Goal: Transaction & Acquisition: Purchase product/service

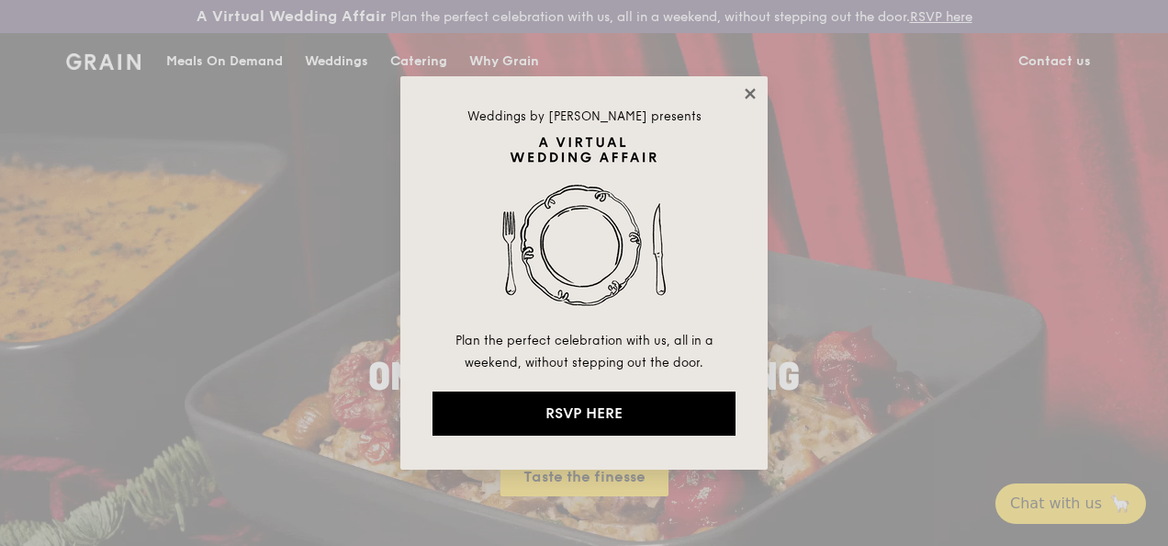
click at [746, 92] on icon at bounding box center [750, 93] width 17 height 17
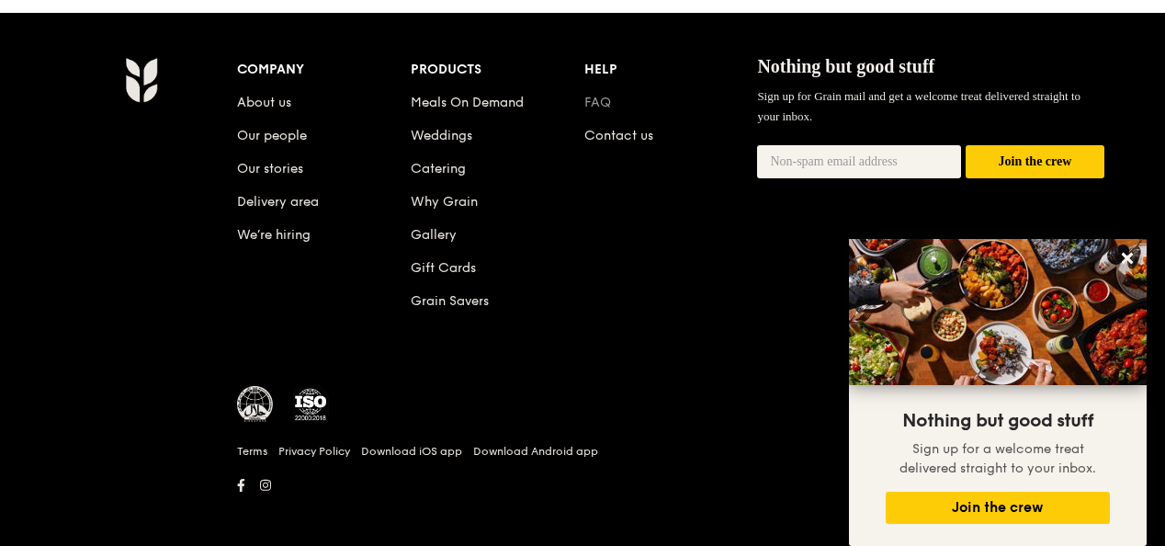
scroll to position [1955, 0]
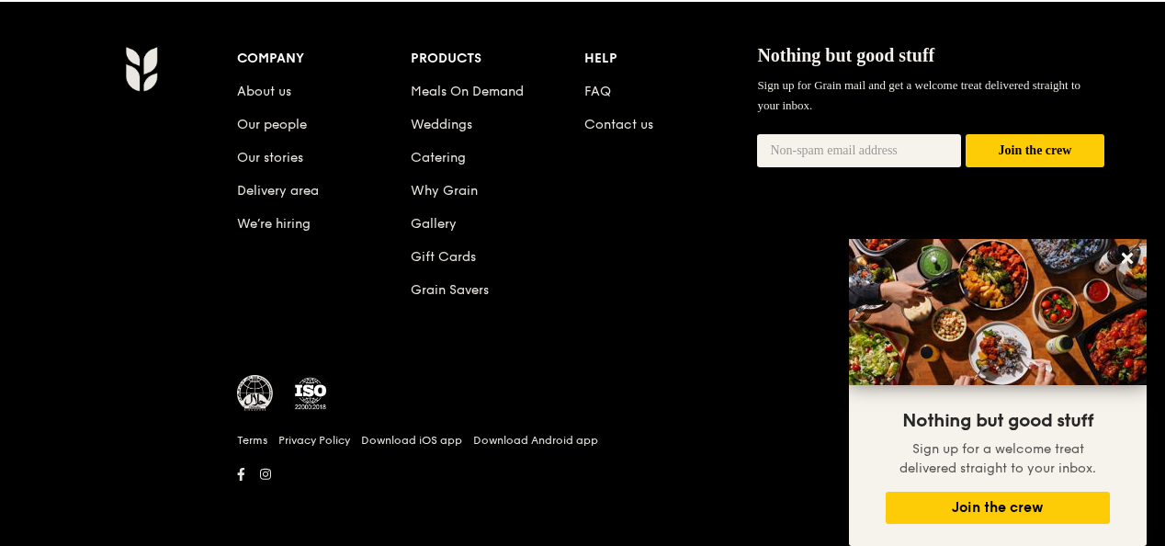
click at [647, 354] on div "Company About us Our people Our stories Delivery area We’re hiring Products Mea…" at bounding box center [671, 266] width 882 height 441
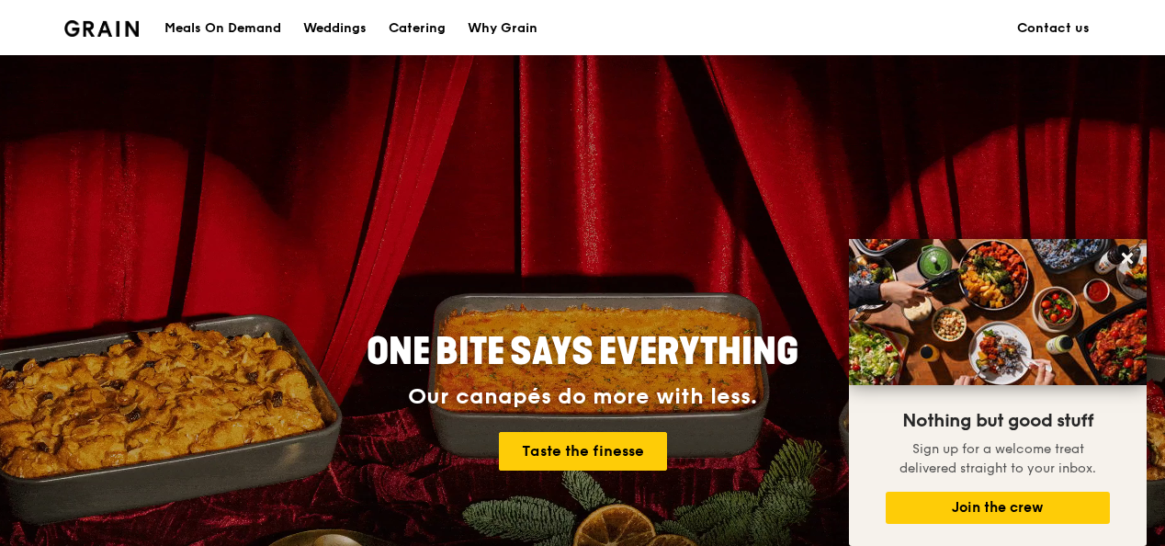
scroll to position [0, 0]
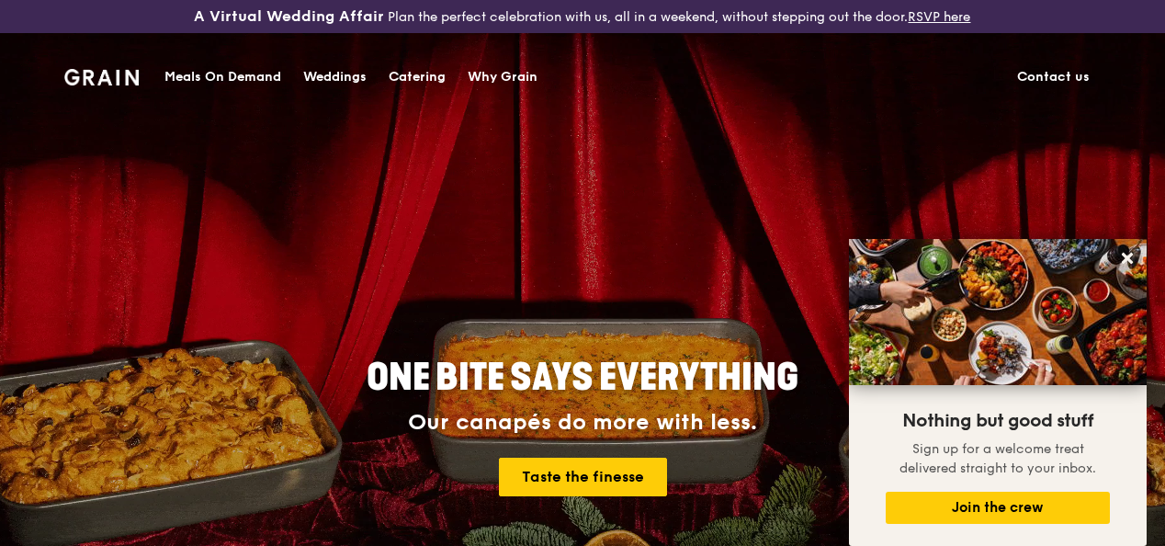
click at [147, 28] on div "A Virtual Wedding Affair Plan the perfect celebration with us, all in a weekend…" at bounding box center [582, 16] width 1165 height 33
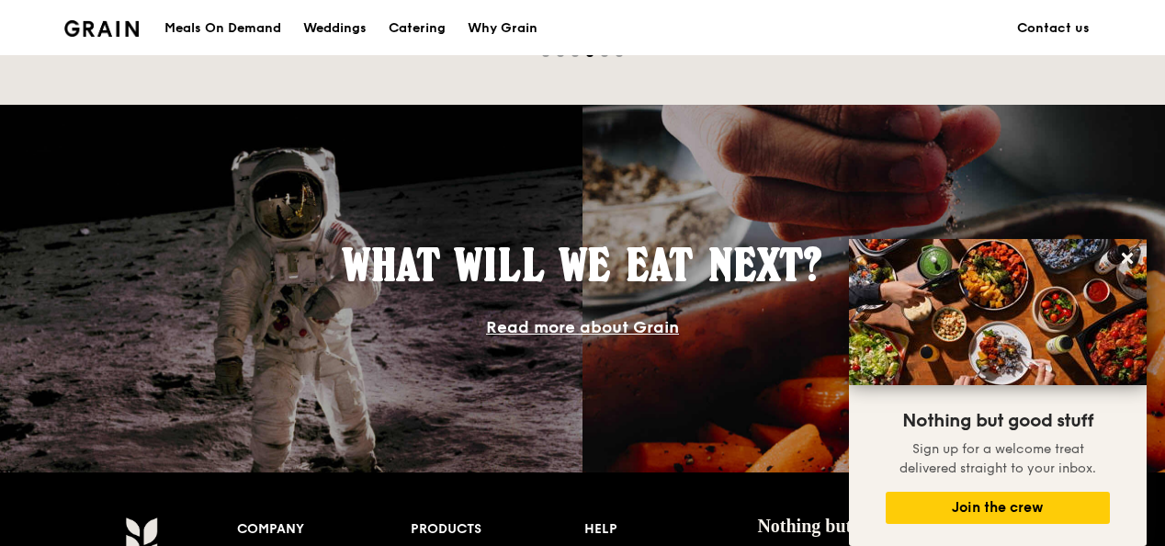
scroll to position [1837, 0]
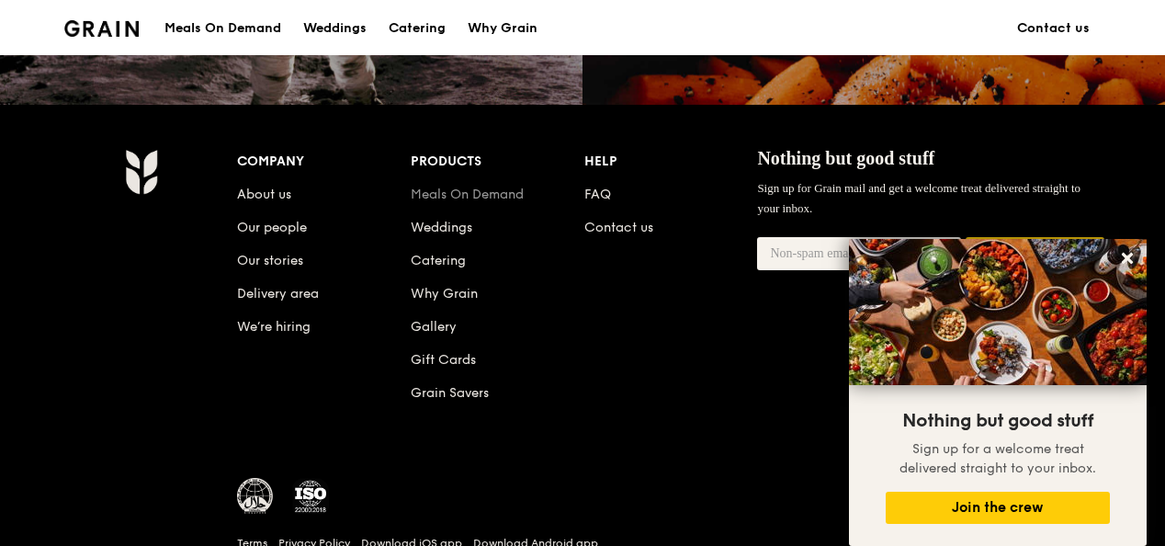
click at [483, 202] on link "Meals On Demand" at bounding box center [467, 194] width 113 height 16
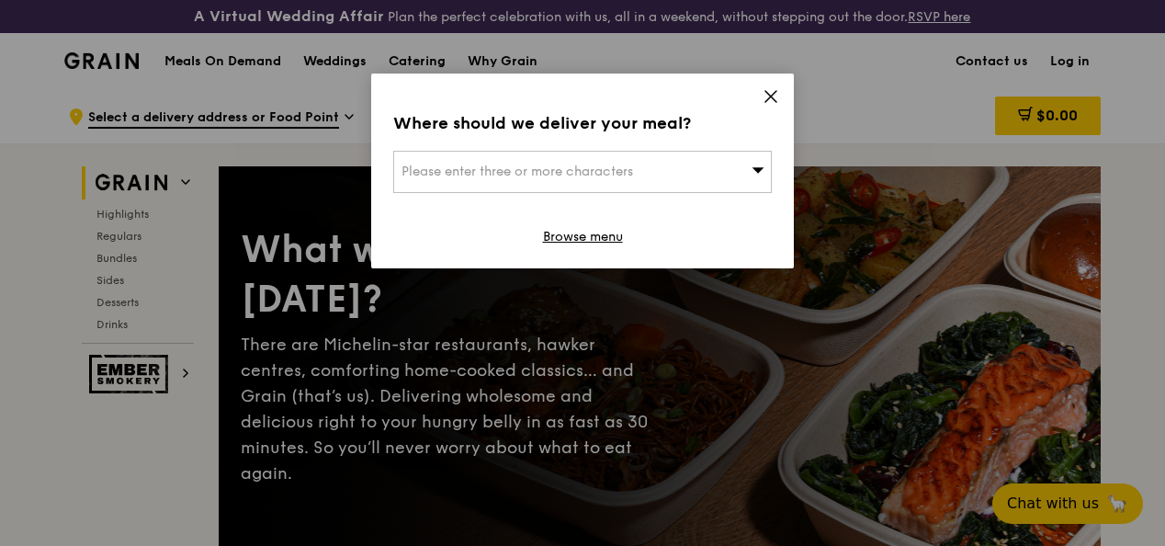
click at [770, 99] on icon at bounding box center [770, 96] width 17 height 17
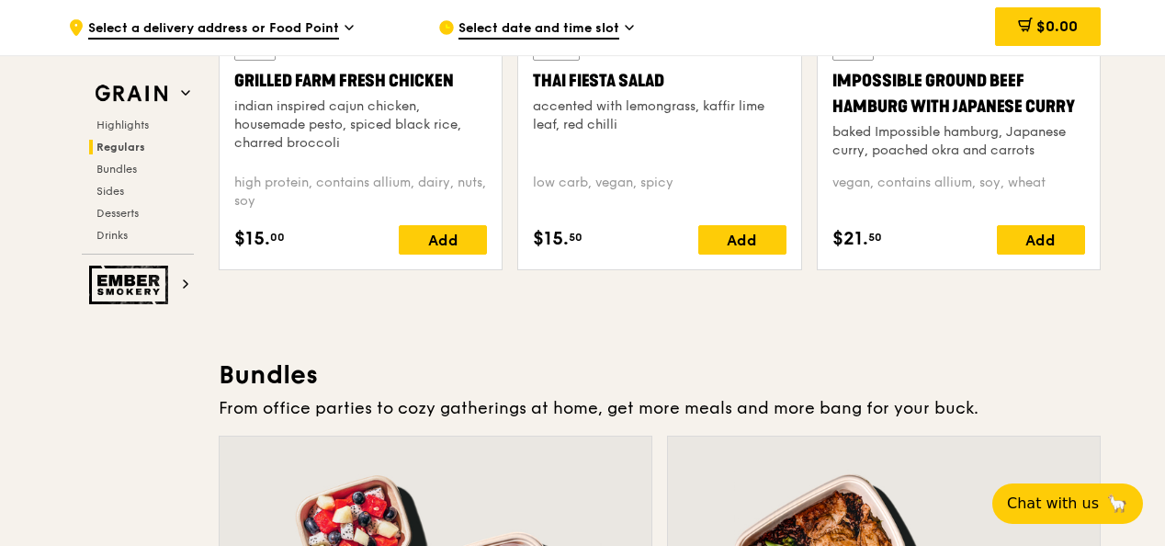
scroll to position [2388, 0]
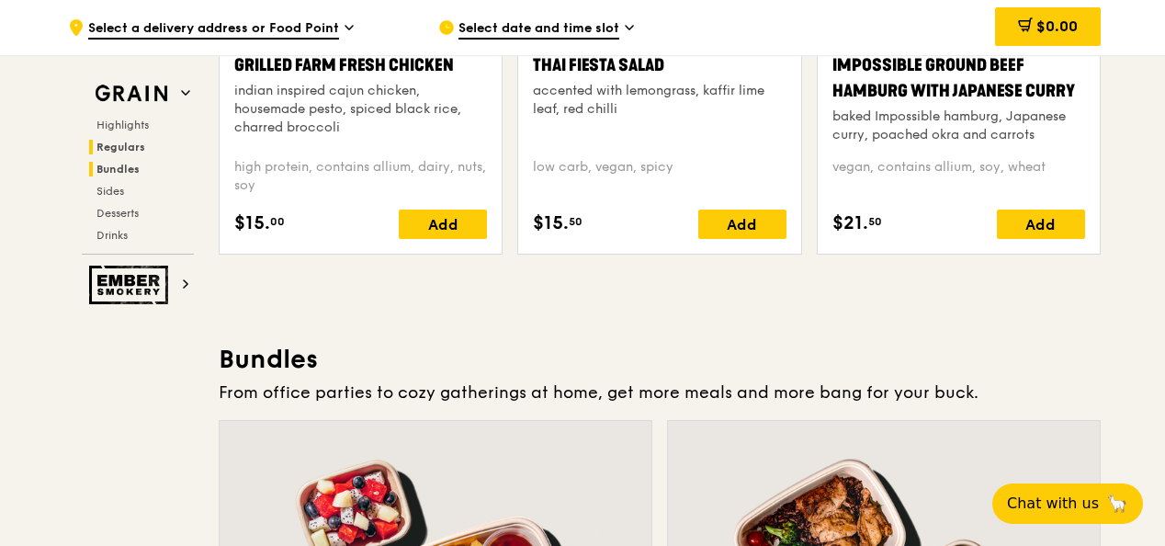
click at [126, 165] on span "Bundles" at bounding box center [117, 169] width 43 height 13
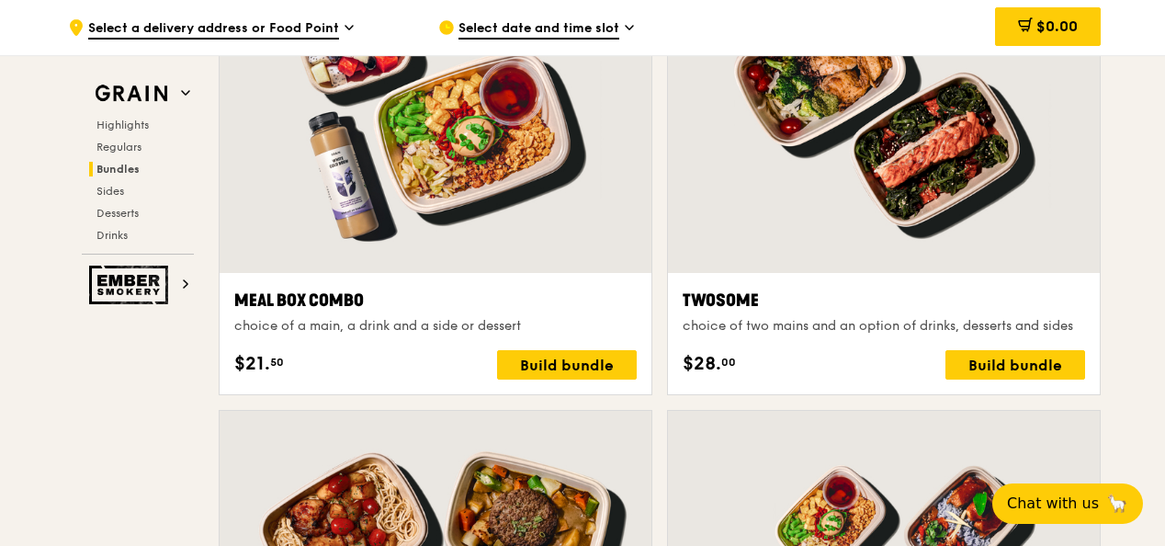
scroll to position [2671, 0]
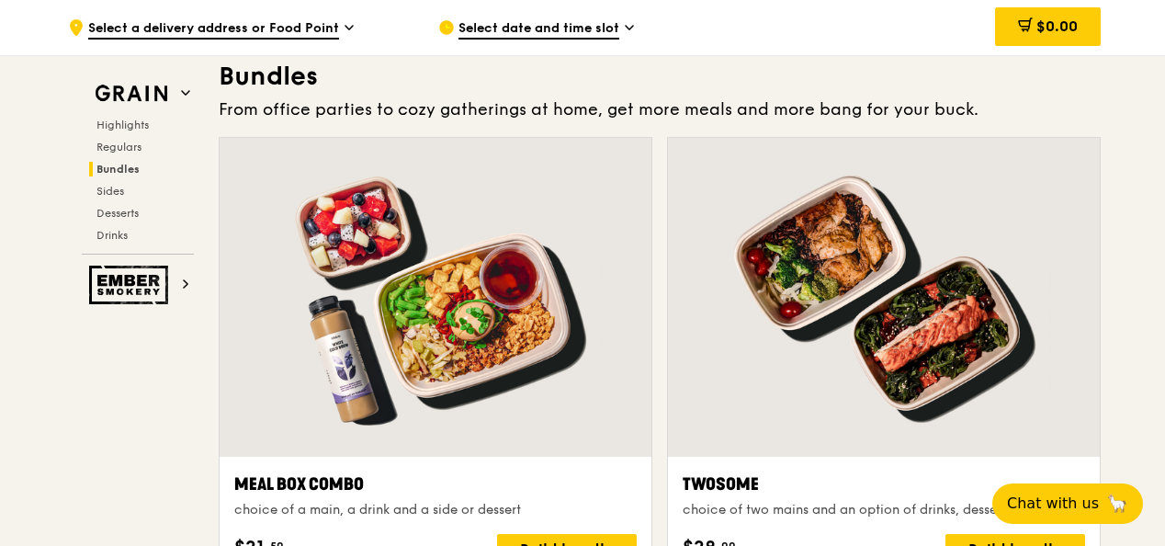
click at [584, 13] on div "Select date and time slot" at bounding box center [608, 27] width 341 height 55
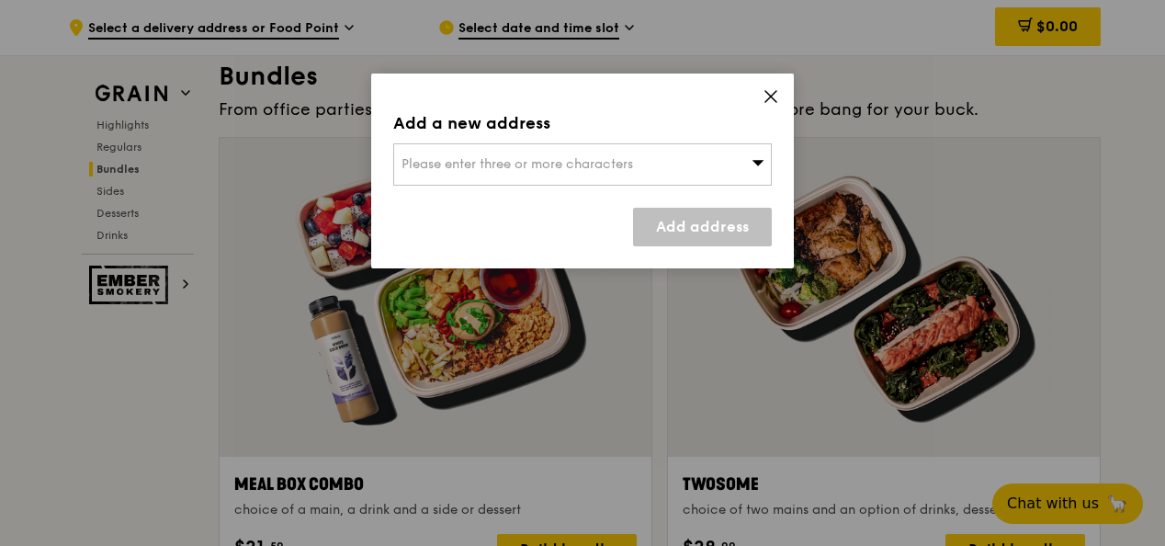
click at [583, 160] on span "Please enter three or more characters" at bounding box center [516, 164] width 231 height 16
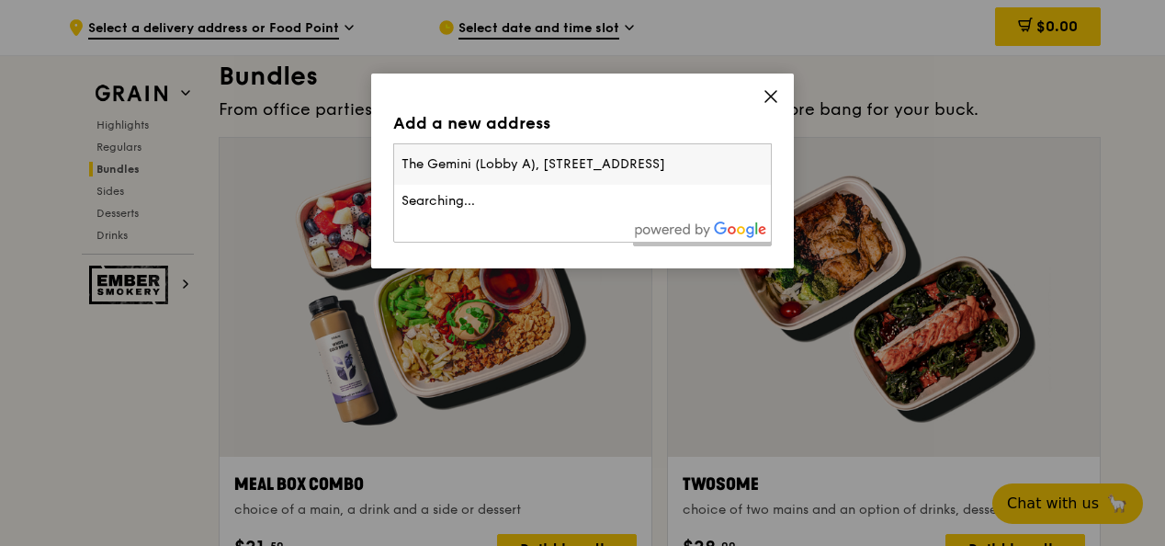
scroll to position [0, 82]
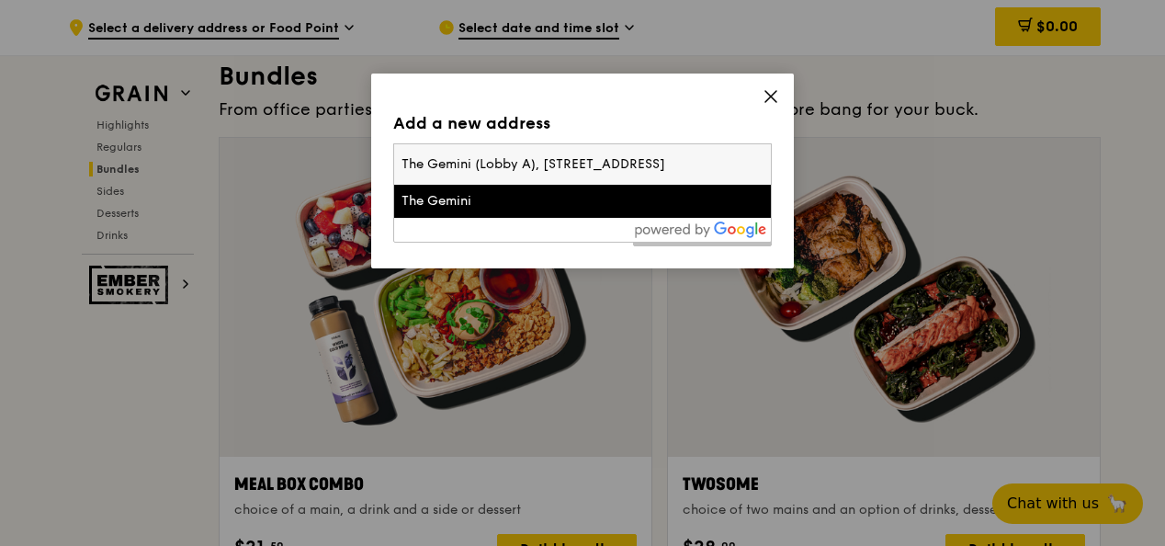
type input "The Gemini (Lobby A), 41 Science Park Road #01-11, Singapore 117610"
click at [694, 197] on div "The Gemini" at bounding box center [582, 201] width 362 height 18
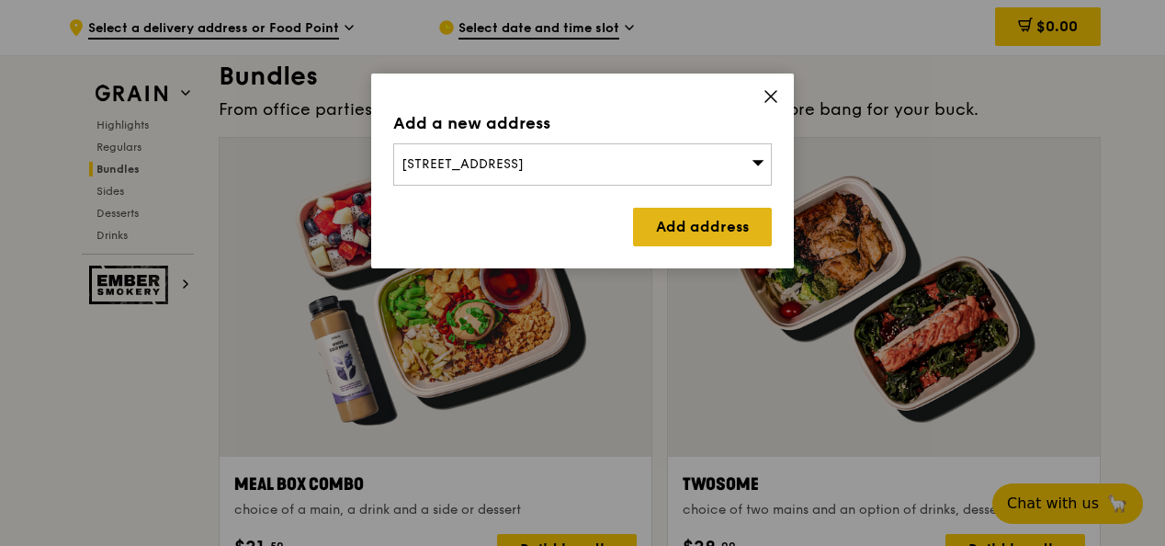
click at [697, 226] on link "Add address" at bounding box center [702, 227] width 139 height 39
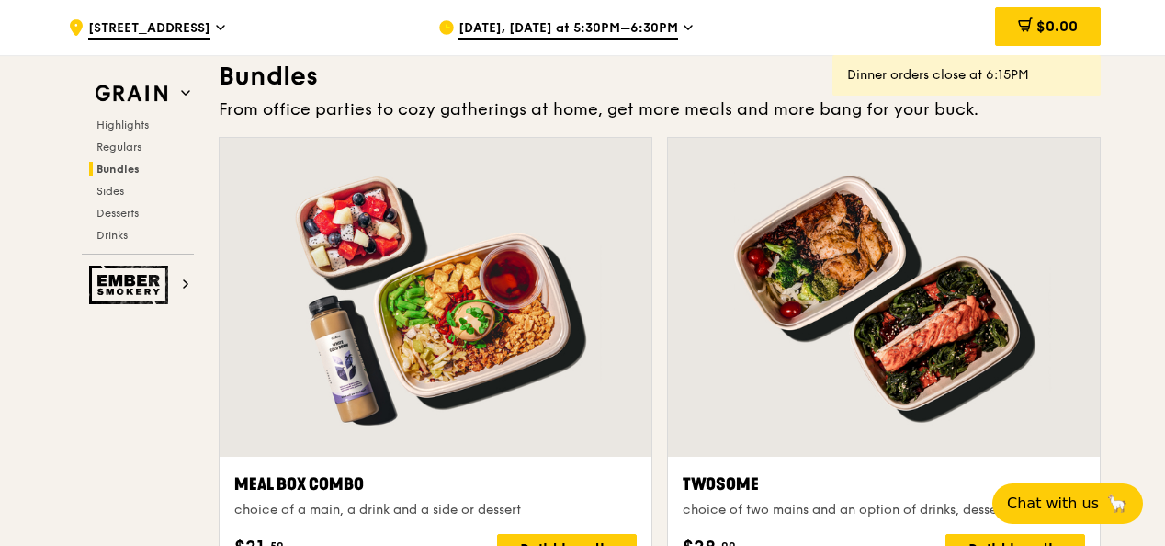
click at [617, 32] on span "Oct 6, Today at 5:30PM–6:30PM" at bounding box center [568, 29] width 220 height 20
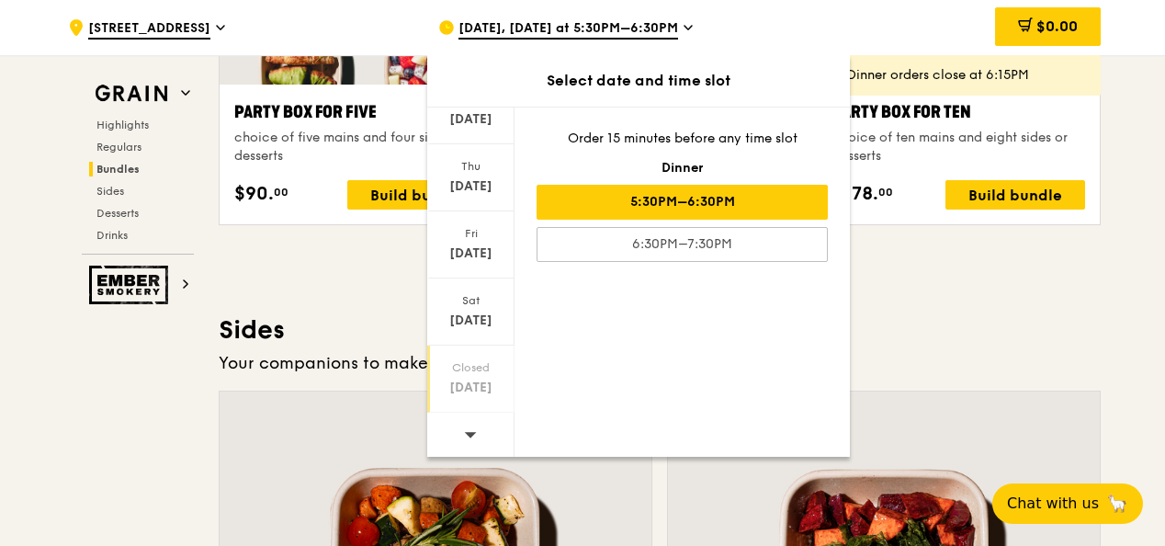
scroll to position [3865, 0]
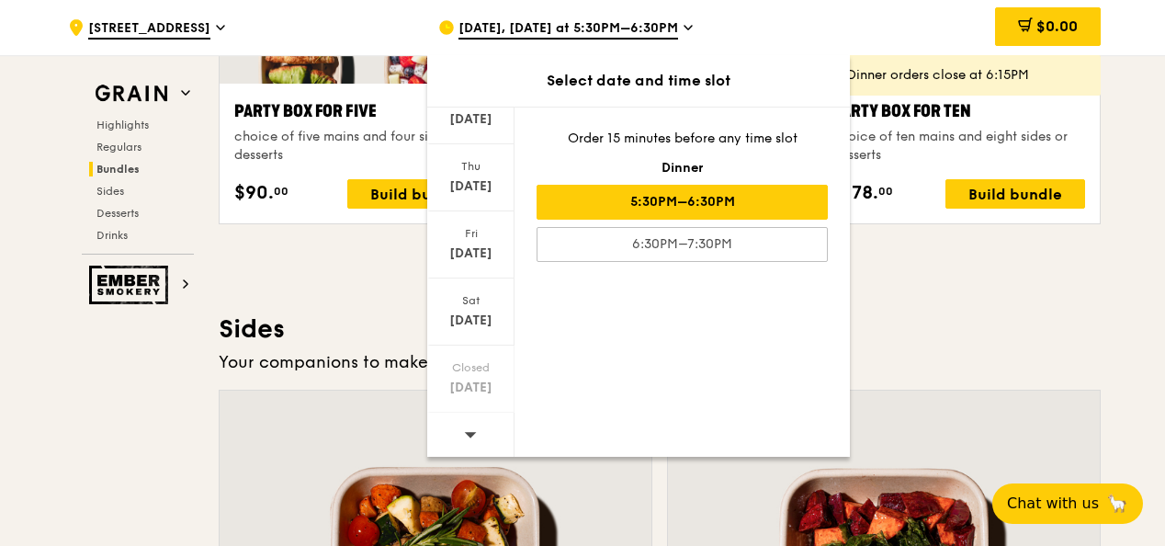
click at [470, 434] on icon at bounding box center [470, 434] width 13 height 14
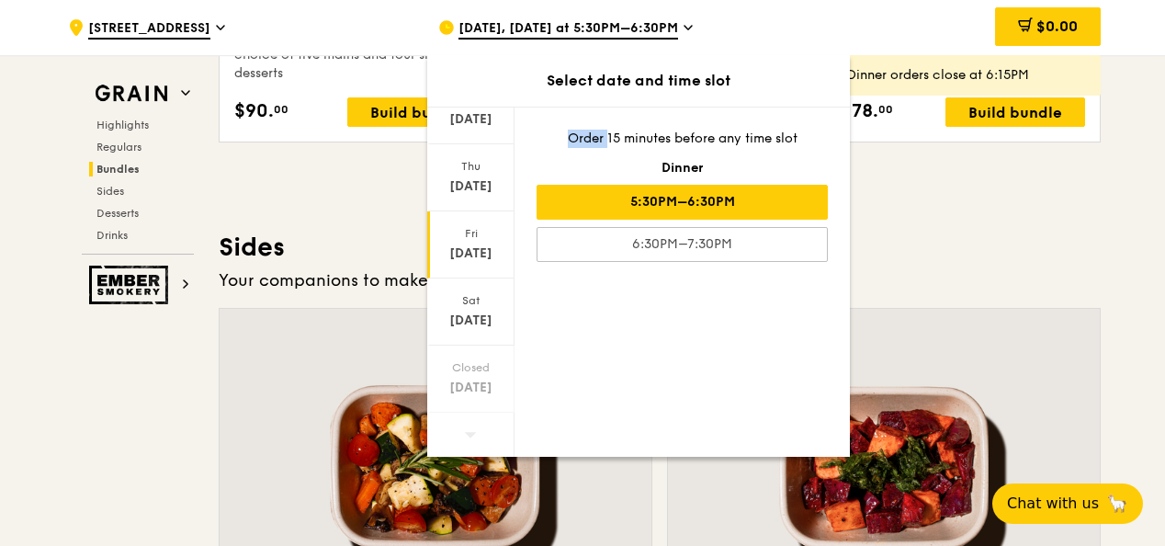
scroll to position [3957, 0]
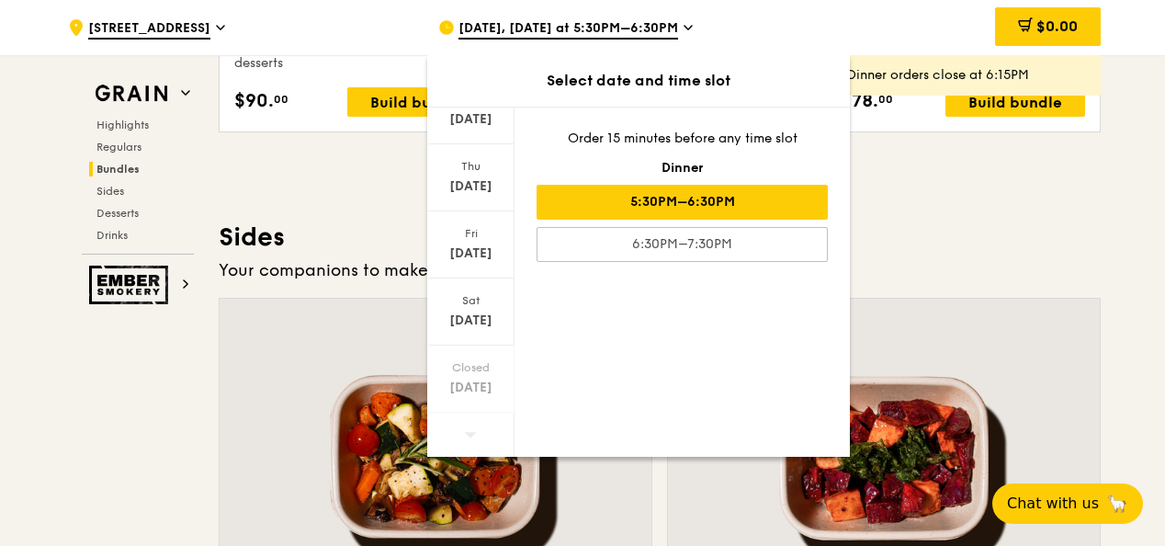
click at [472, 428] on icon at bounding box center [470, 434] width 13 height 14
copy div "Order 15 minutes before any time slot"
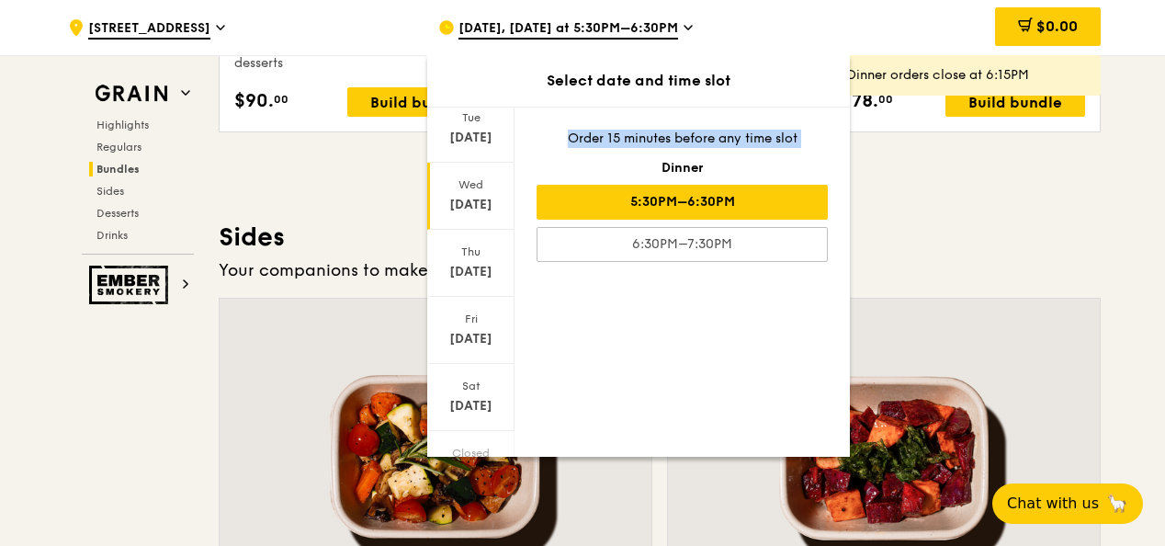
scroll to position [212, 0]
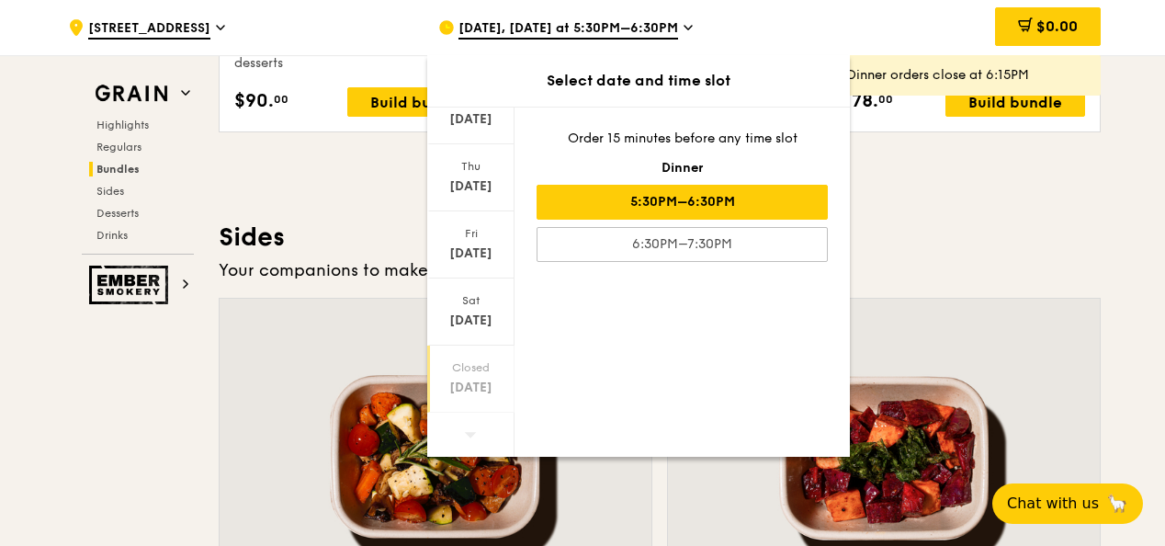
click at [473, 384] on div "Oct 19" at bounding box center [471, 387] width 82 height 18
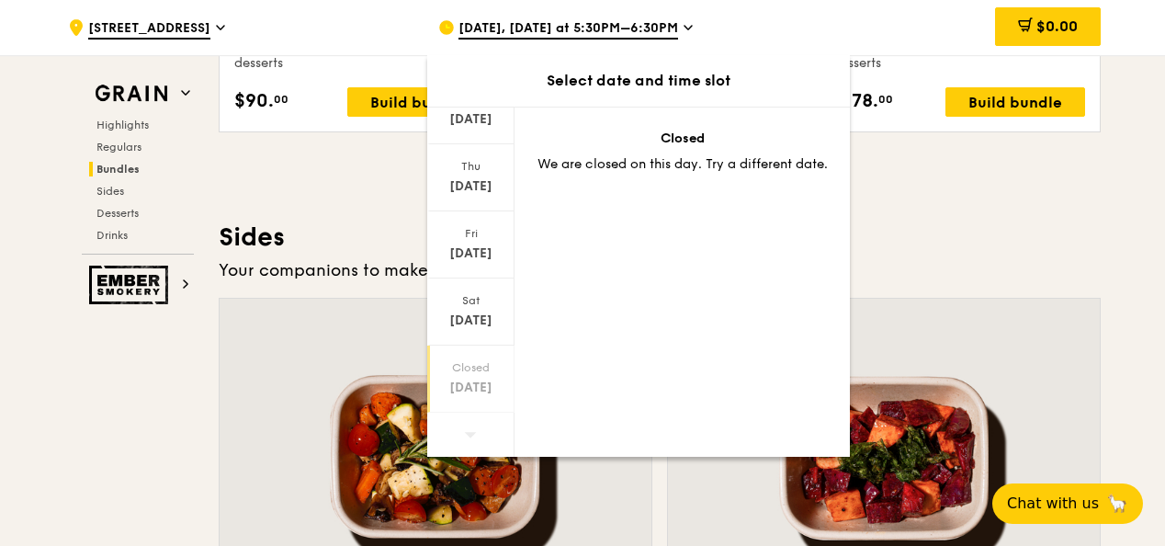
click at [123, 402] on div "Grain Highlights Regulars Bundles Sides Desserts Drinks Ember Smokery What will…" at bounding box center [582, 22] width 1036 height 7673
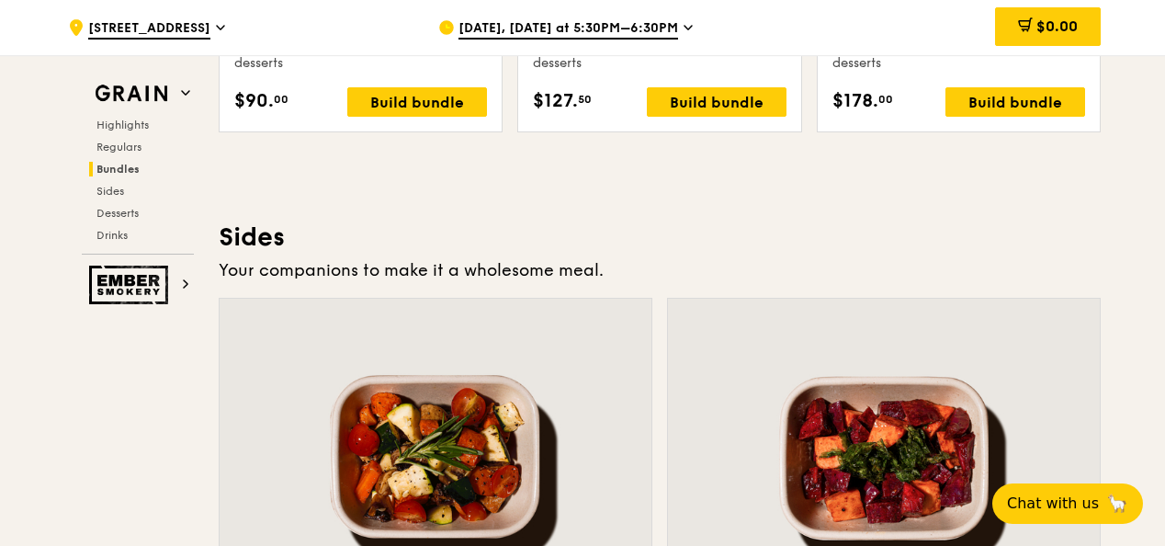
click at [597, 219] on div "Highlights Weekly rotating dishes inspired by flavours from around the world. W…" at bounding box center [660, 264] width 882 height 7192
click at [635, 20] on span "Oct 6, Today at 5:30PM–6:30PM" at bounding box center [568, 29] width 220 height 20
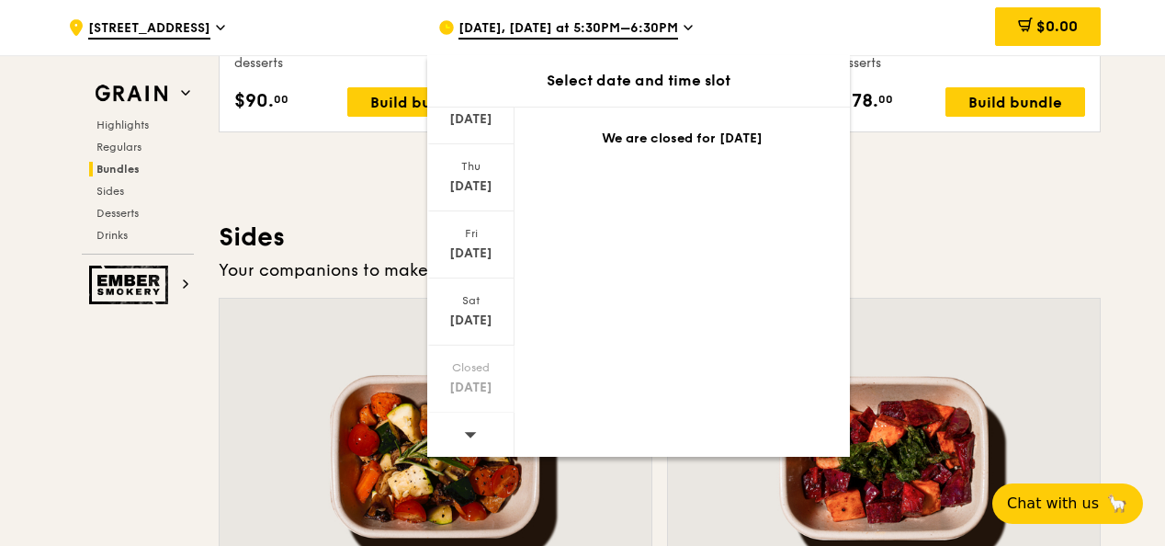
click at [165, 377] on div "Grain Highlights Regulars Bundles Sides Desserts Drinks Ember Smokery What will…" at bounding box center [582, 22] width 1036 height 7673
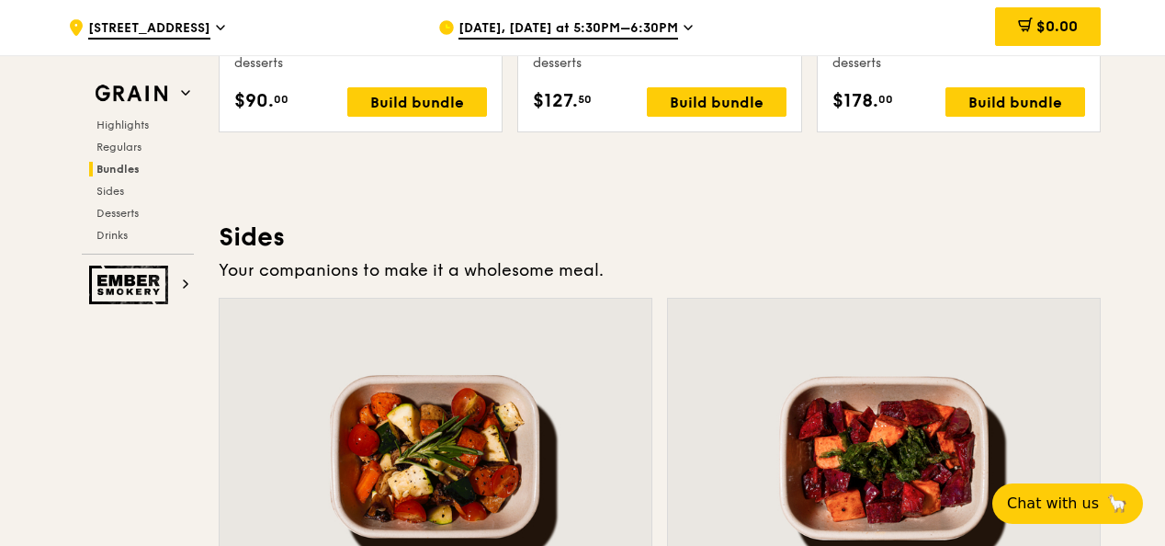
click at [605, 25] on span "Oct 6, Today at 5:30PM–6:30PM" at bounding box center [568, 29] width 220 height 20
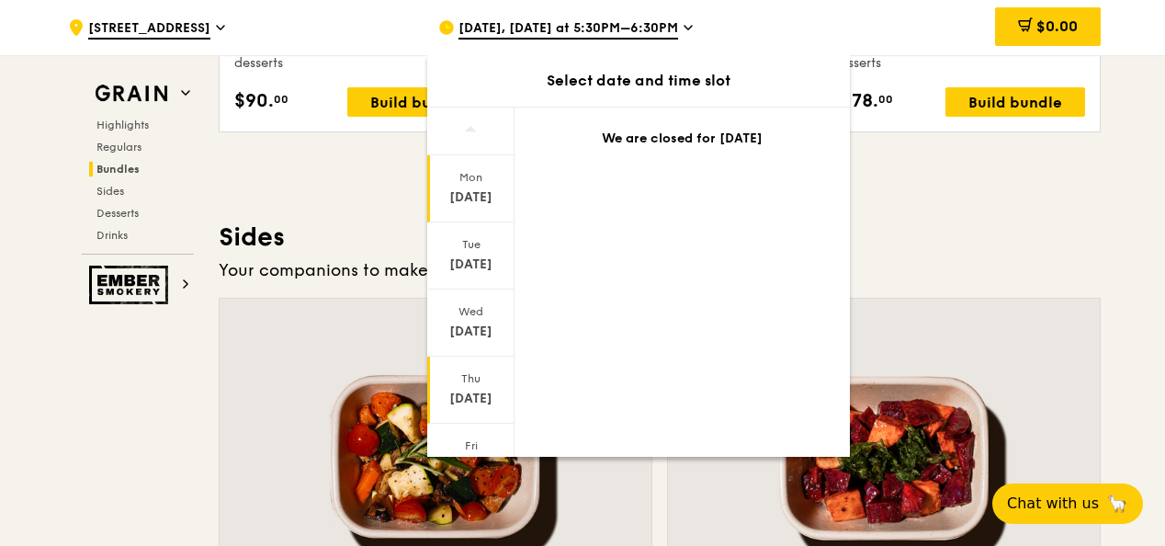
drag, startPoint x: 510, startPoint y: 181, endPoint x: 499, endPoint y: 389, distance: 208.8
click at [499, 389] on div "Mon Oct 6 Tue Oct 7 Wed Oct 8 Thu Oct 9 Fri Oct 10 Sat Oct 11 Closed Oct 12" at bounding box center [470, 281] width 87 height 349
drag, startPoint x: 499, startPoint y: 389, endPoint x: 735, endPoint y: 266, distance: 266.2
click at [735, 266] on div "Mon Oct 6 Tue Oct 7 Wed Oct 8 Thu Oct 9 Fri Oct 10 Sat Oct 11 Closed Oct 12 We …" at bounding box center [638, 282] width 423 height 350
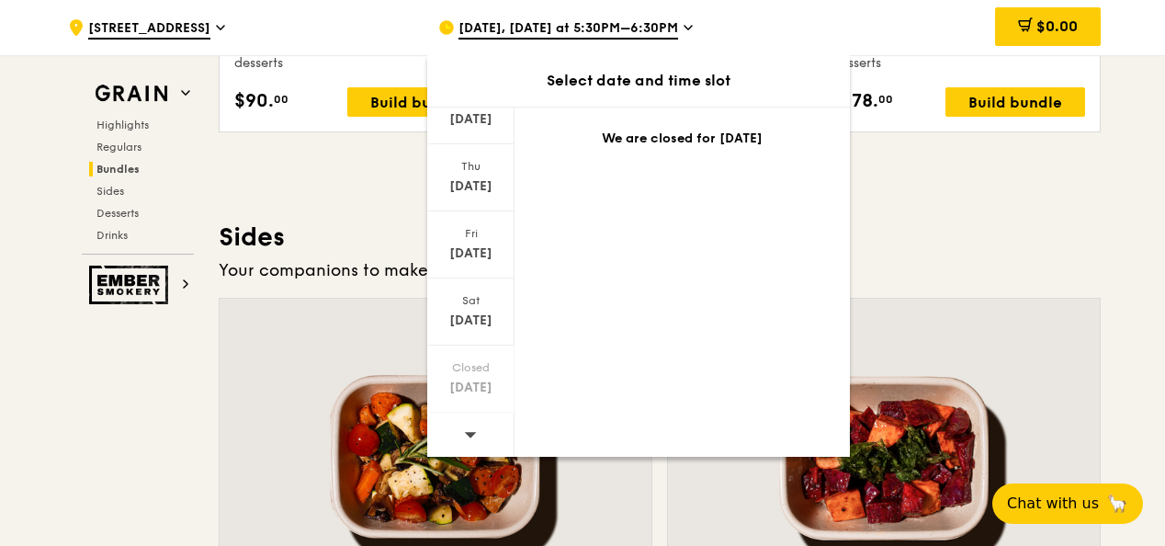
drag, startPoint x: 981, startPoint y: 228, endPoint x: 972, endPoint y: 169, distance: 59.5
click at [975, 187] on div "Highlights Weekly rotating dishes inspired by flavours from around the world. W…" at bounding box center [660, 264] width 882 height 7192
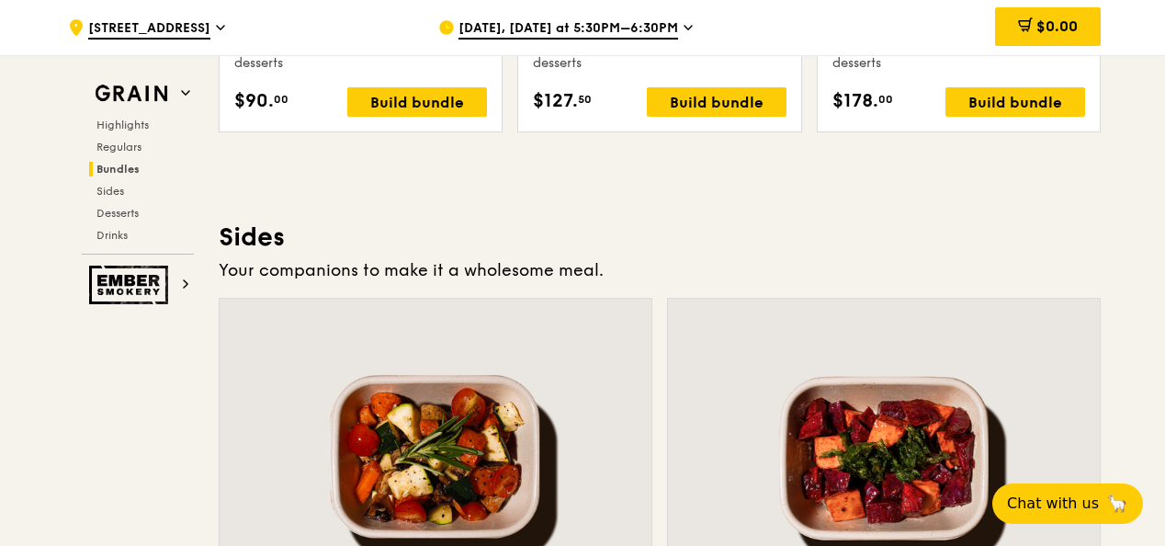
click at [1064, 227] on div "Highlights Weekly rotating dishes inspired by flavours from around the world. W…" at bounding box center [660, 264] width 882 height 7192
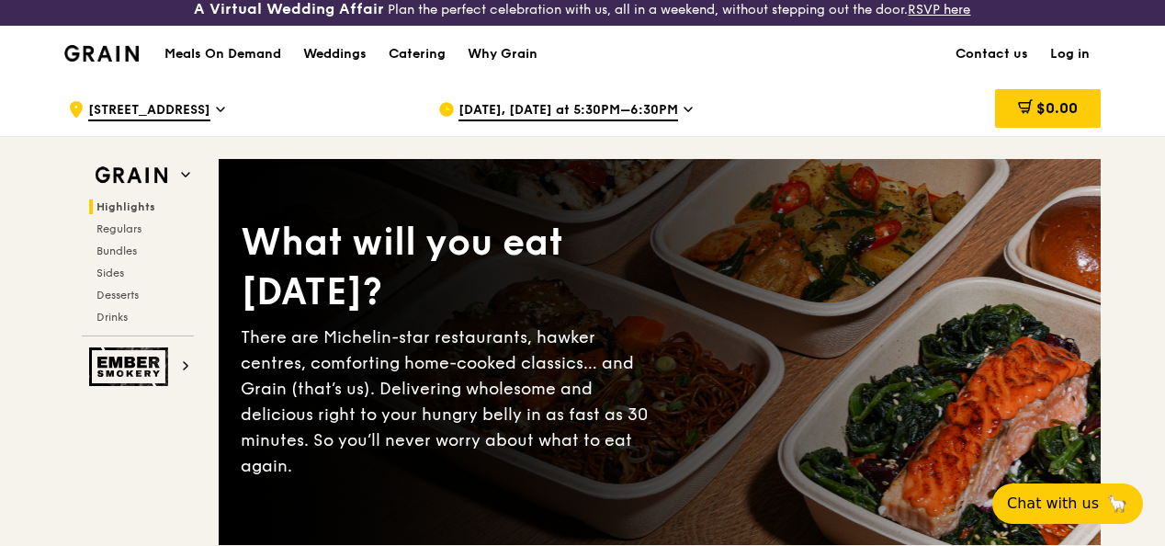
scroll to position [0, 0]
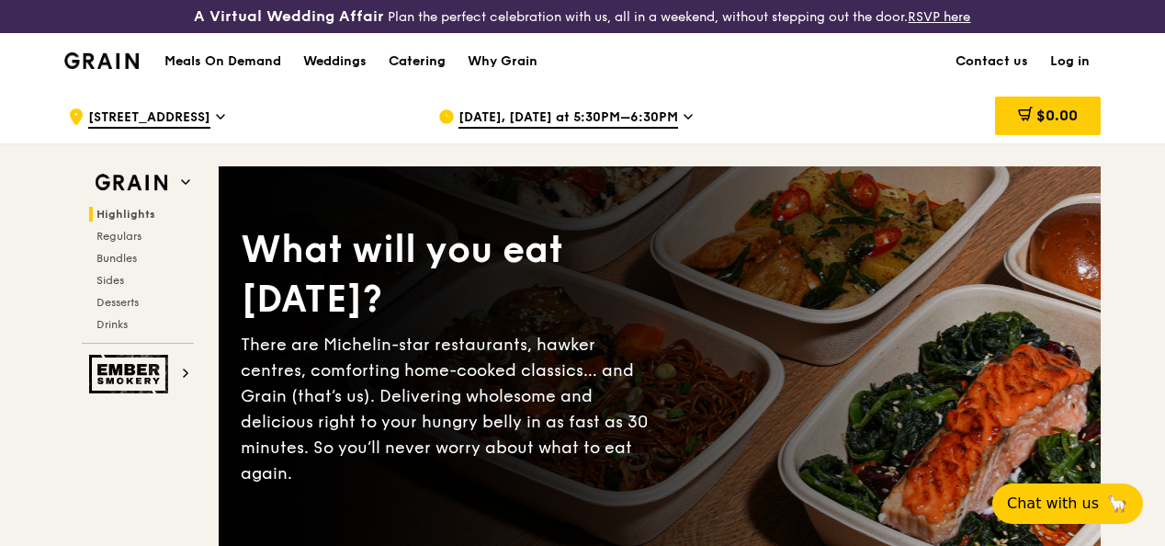
click at [402, 75] on div "Catering" at bounding box center [417, 61] width 57 height 55
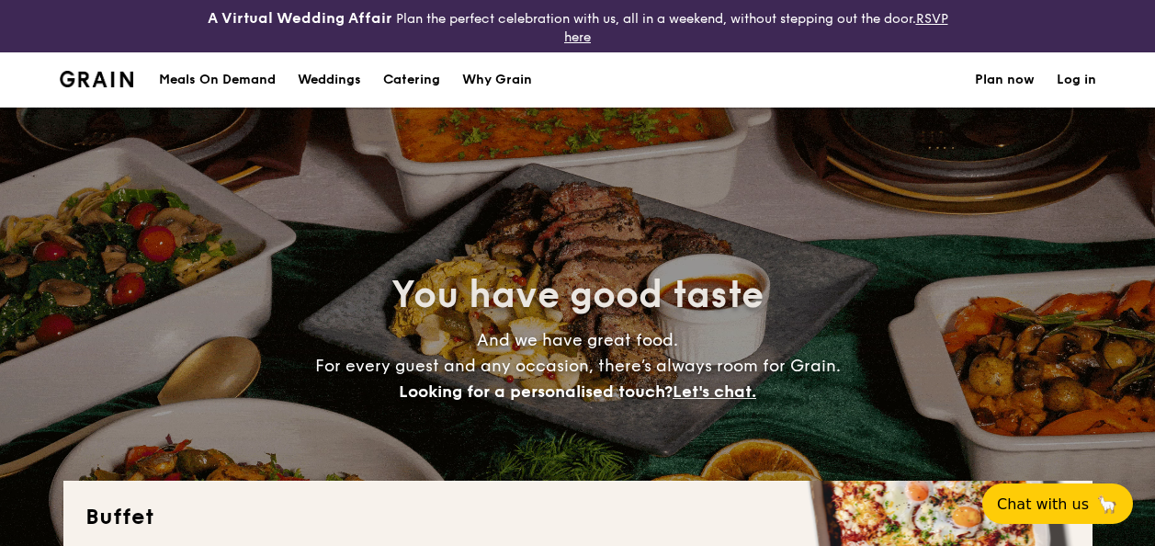
select select
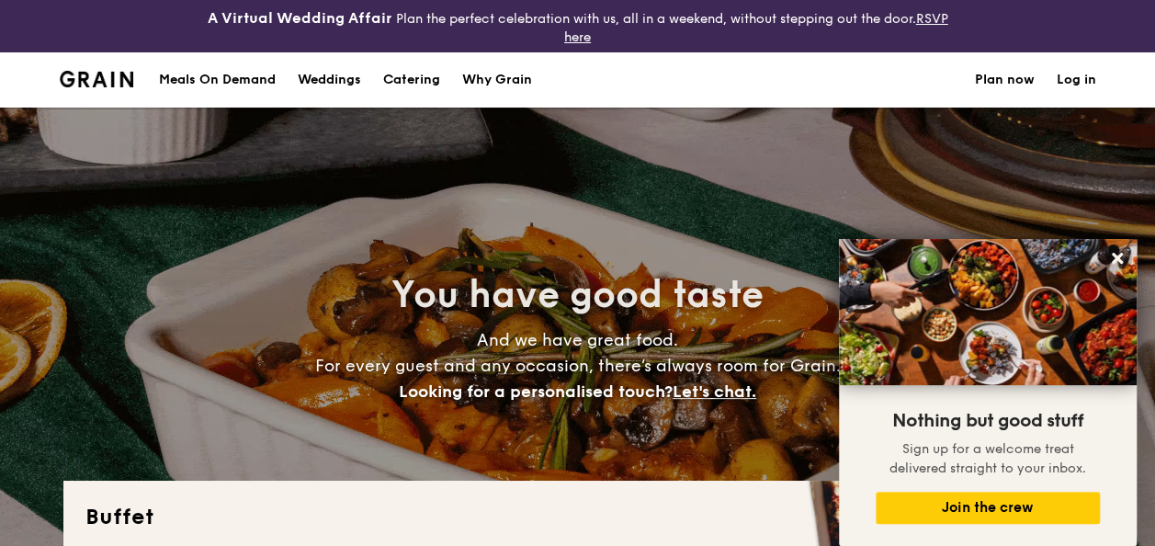
click at [412, 70] on h1 "Catering" at bounding box center [411, 79] width 57 height 55
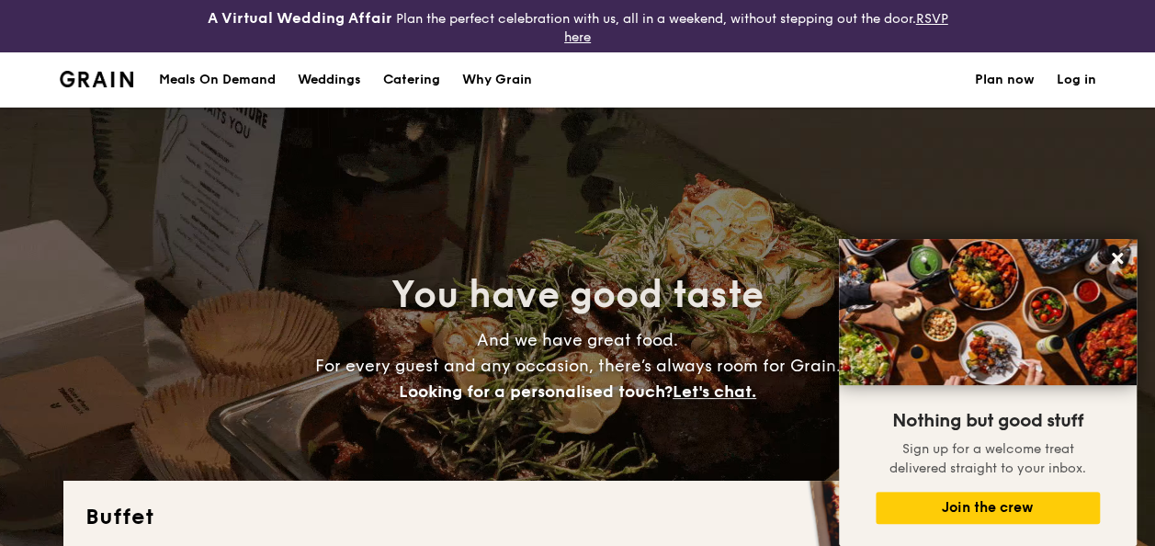
click at [423, 82] on h1 "Catering" at bounding box center [411, 79] width 57 height 55
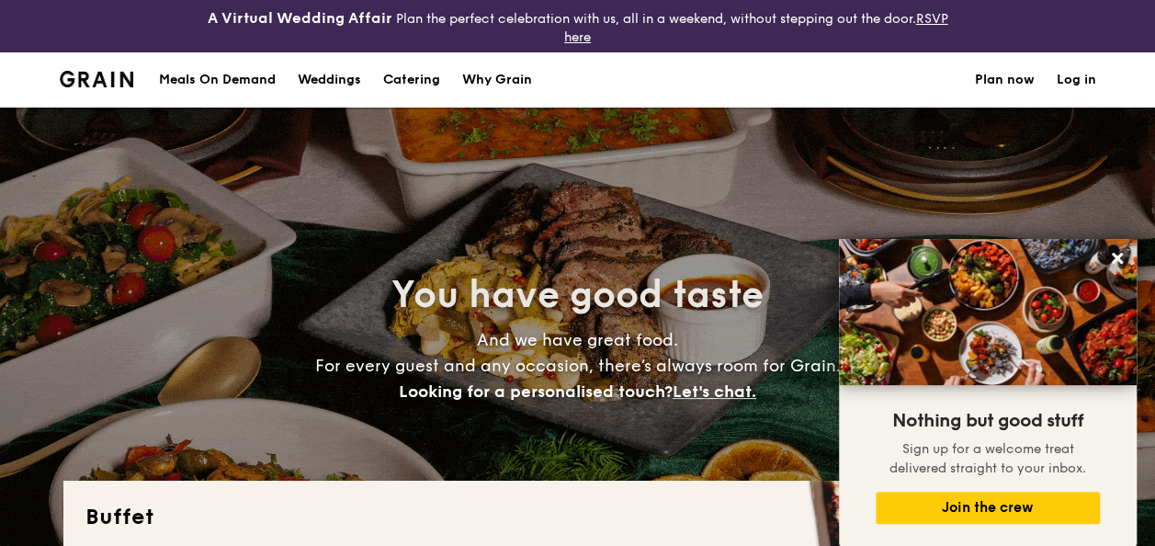
click at [514, 81] on div "Why Grain" at bounding box center [497, 79] width 70 height 55
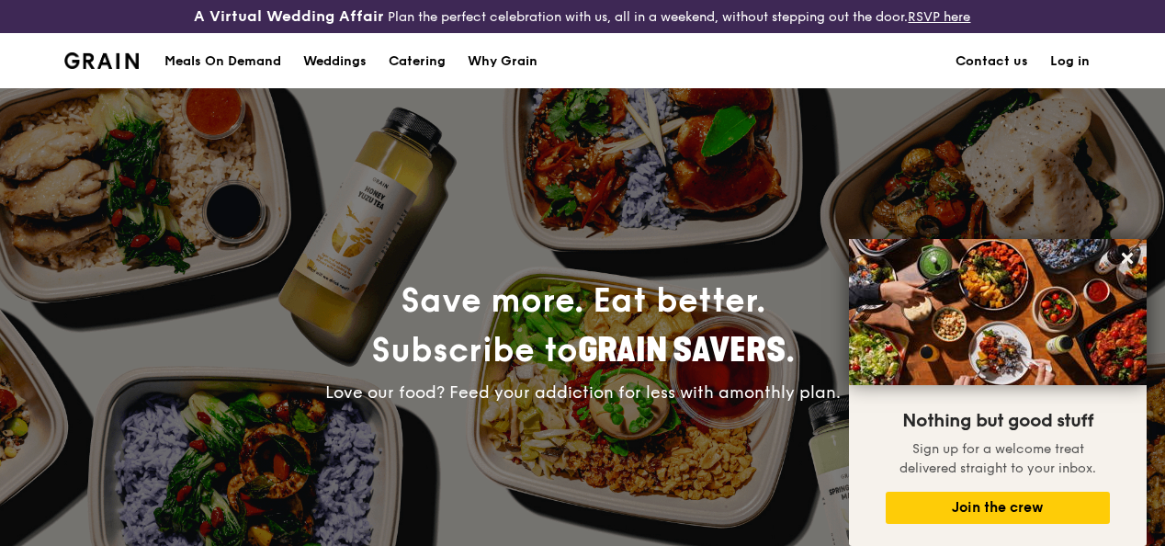
click at [211, 68] on div "Meals On Demand" at bounding box center [222, 61] width 117 height 55
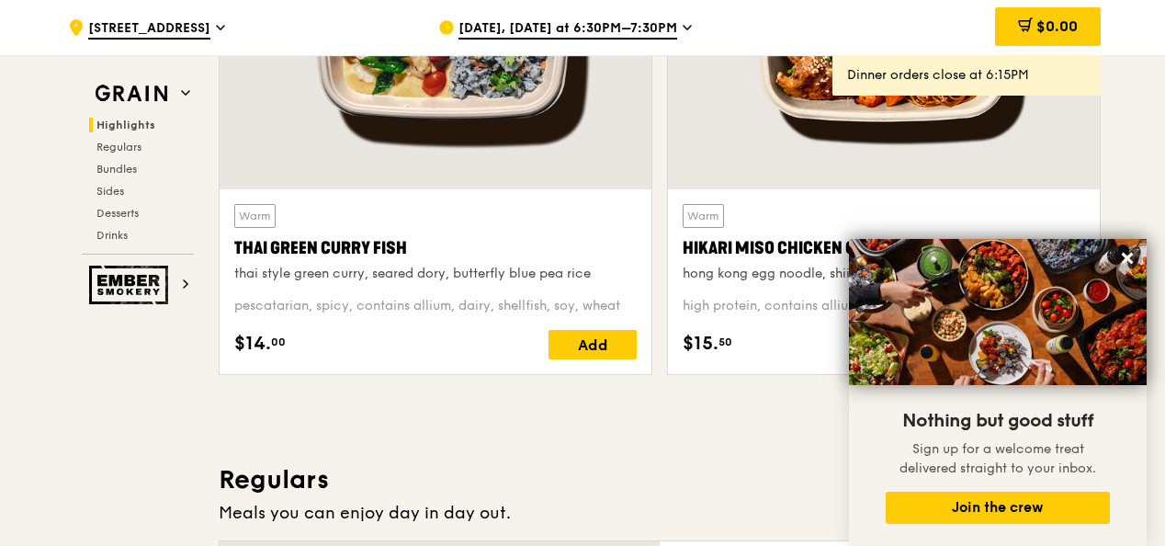
scroll to position [918, 0]
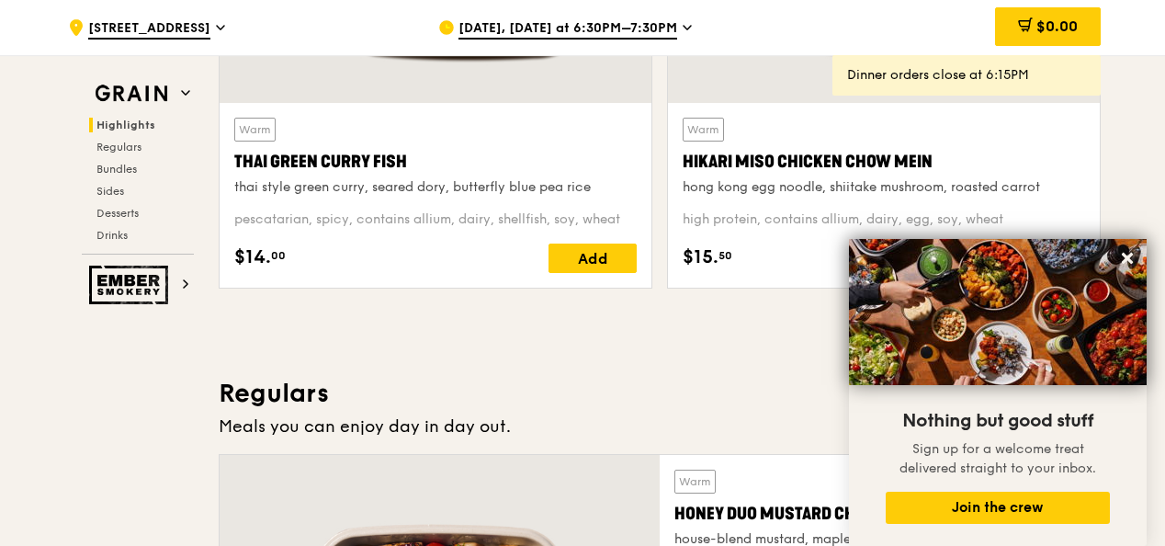
drag, startPoint x: 1128, startPoint y: 260, endPoint x: 922, endPoint y: 294, distance: 208.5
click at [1128, 261] on icon at bounding box center [1126, 258] width 11 height 11
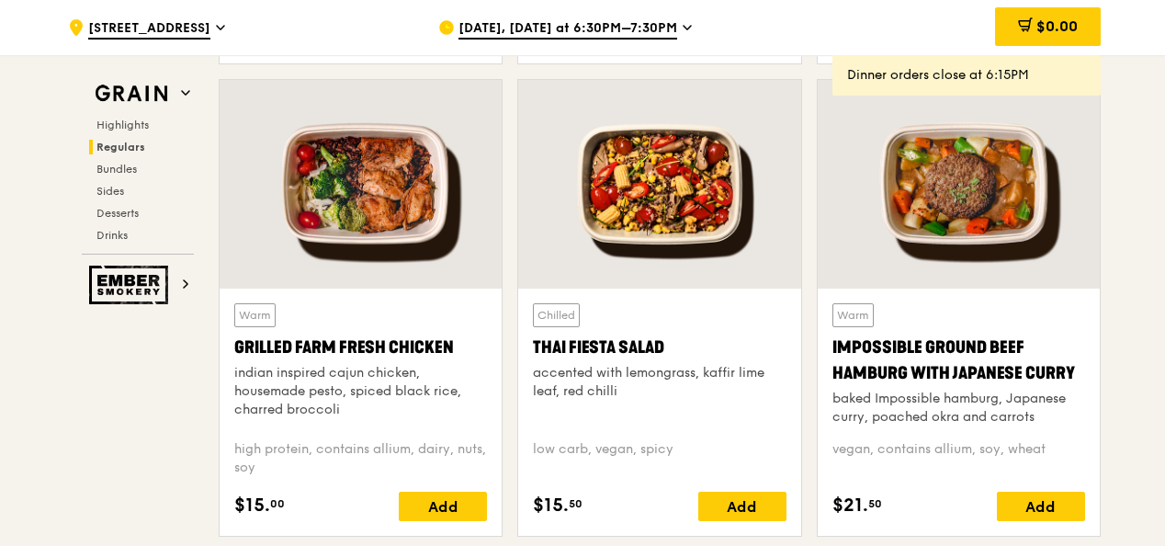
scroll to position [2113, 0]
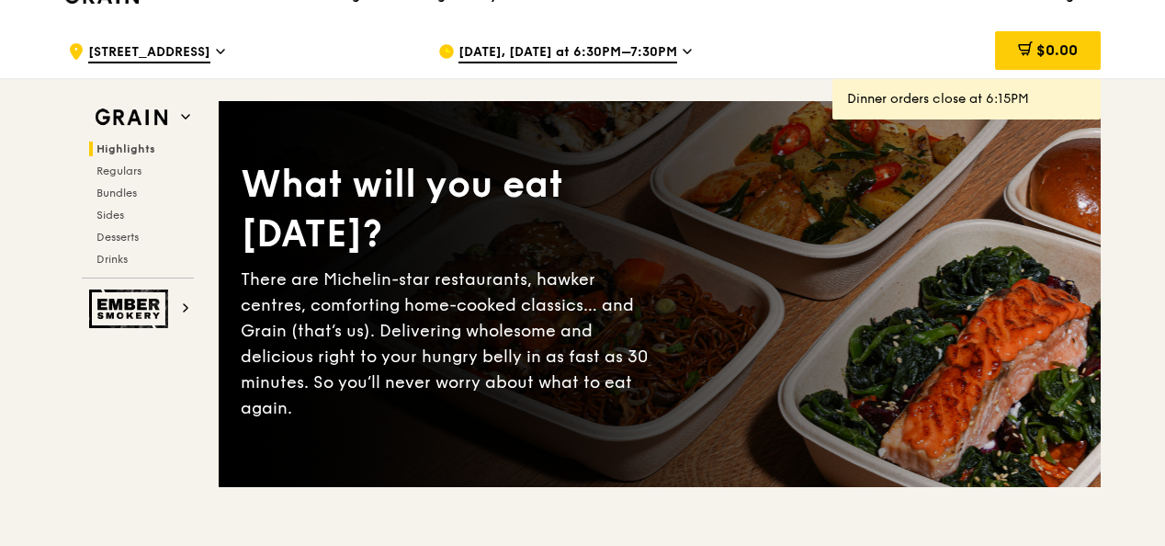
scroll to position [92, 0]
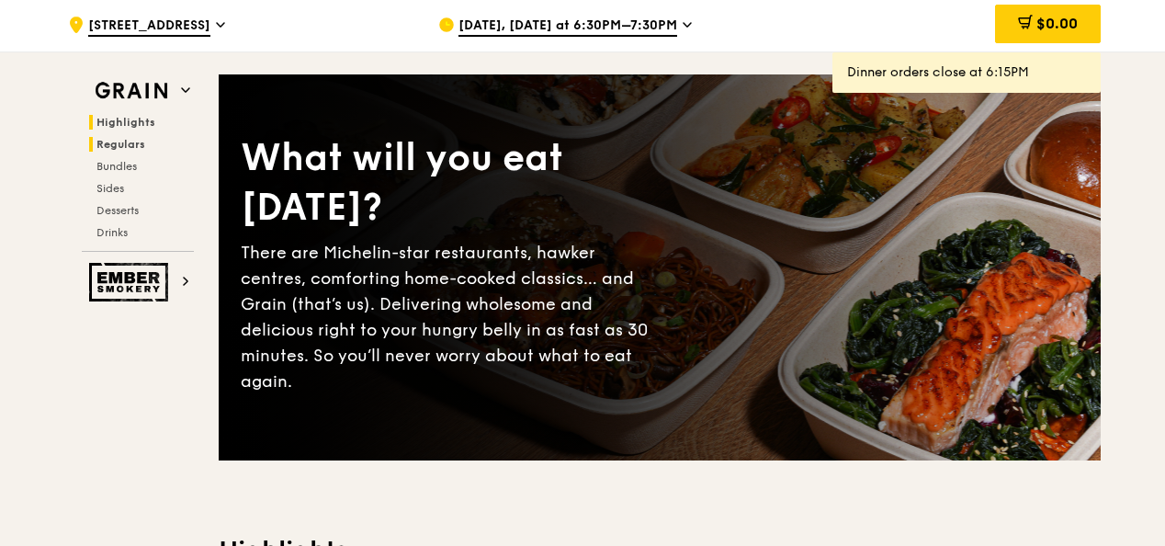
click at [131, 151] on span "Regulars" at bounding box center [120, 144] width 49 height 13
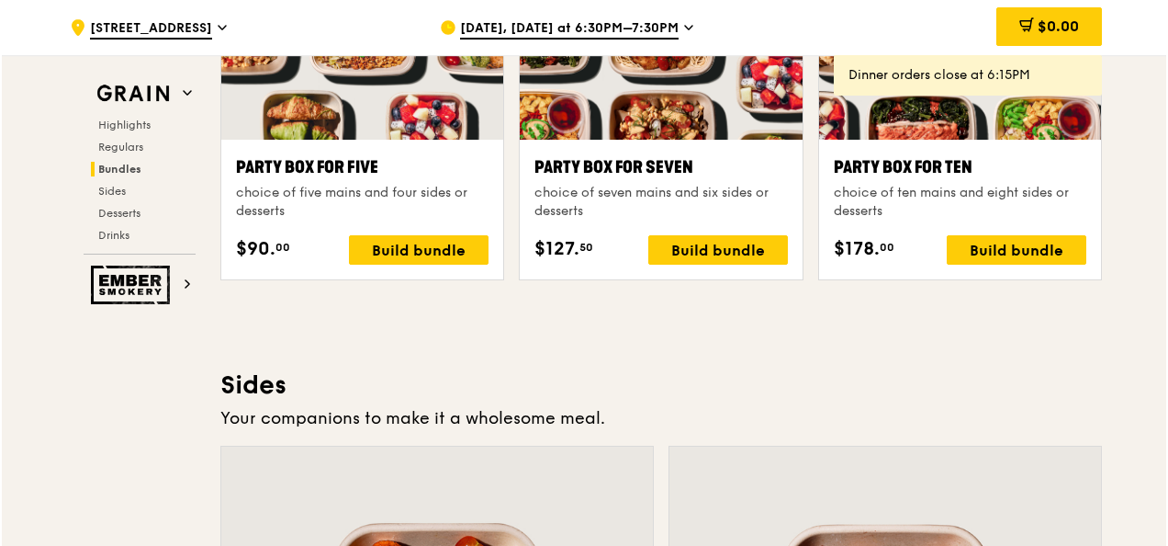
scroll to position [3717, 0]
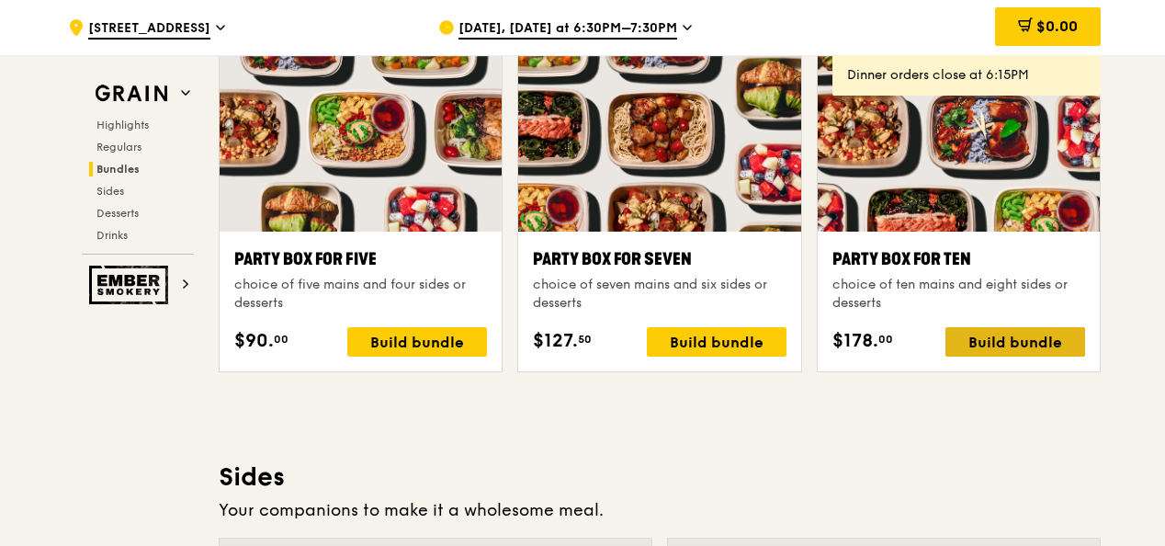
click at [1021, 355] on div "Build bundle" at bounding box center [1015, 341] width 140 height 29
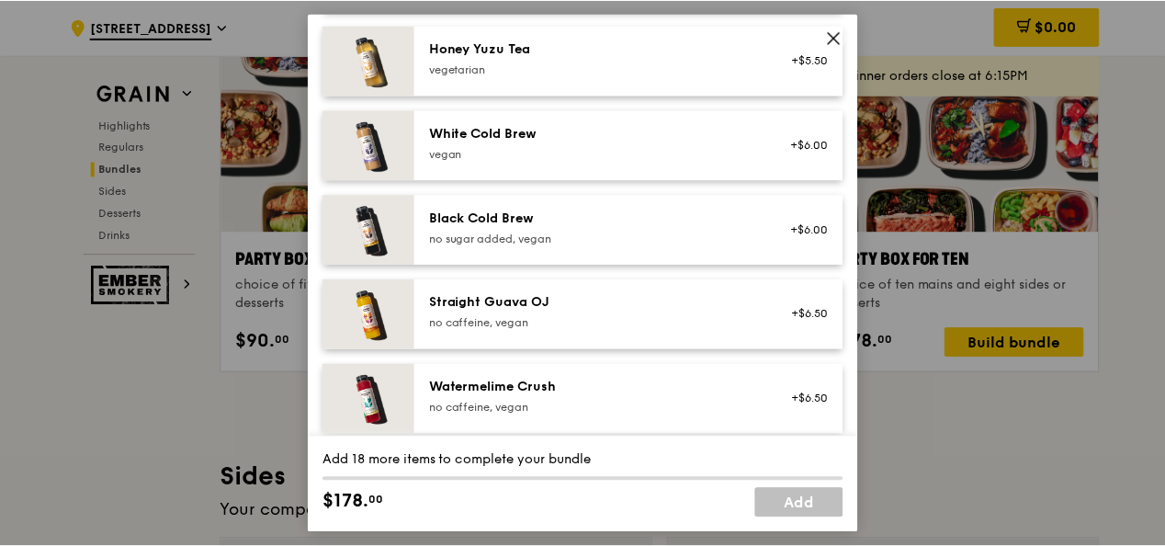
scroll to position [2520, 0]
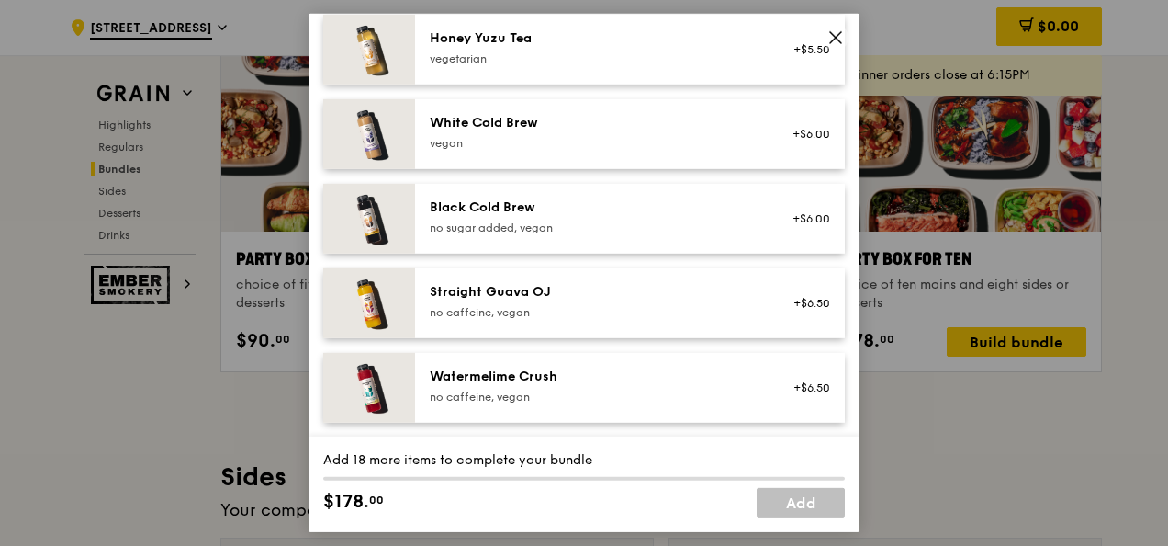
click at [836, 33] on icon at bounding box center [836, 37] width 17 height 17
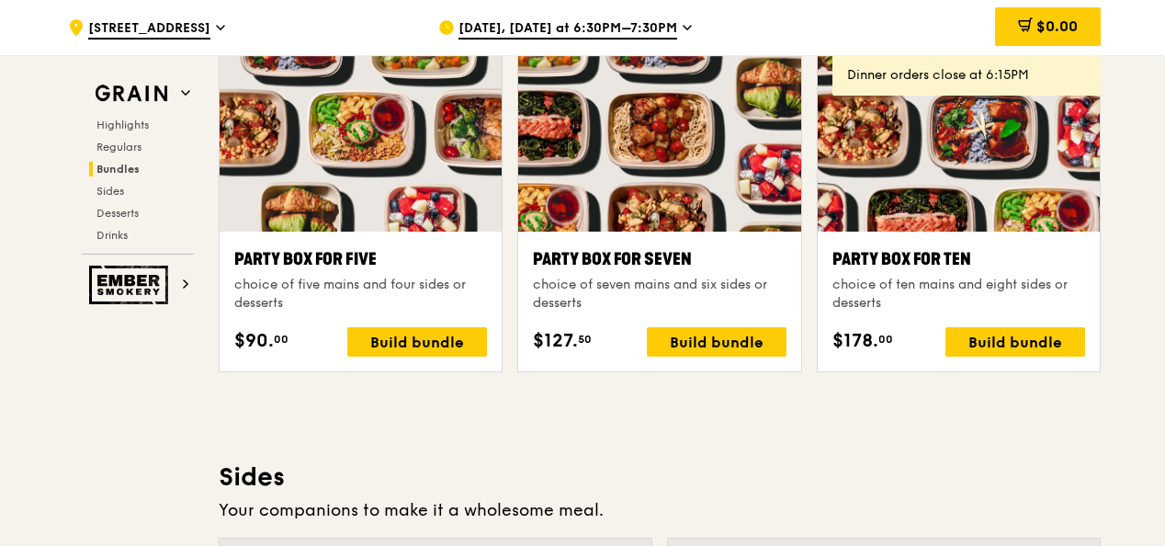
click at [759, 511] on div "Your companions to make it a wholesome meal." at bounding box center [660, 510] width 882 height 26
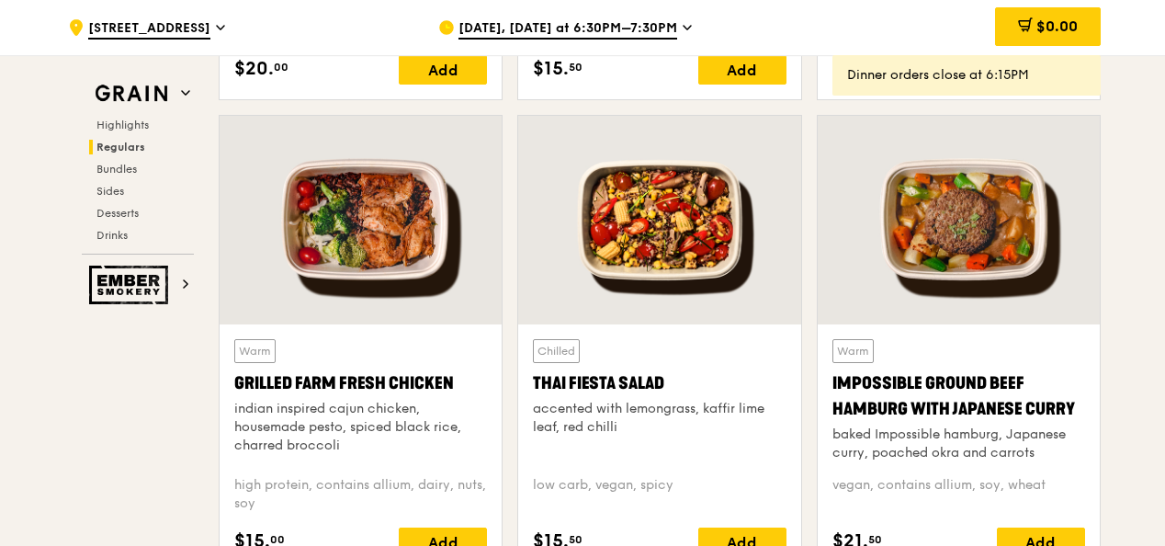
scroll to position [2064, 0]
